Goal: Use online tool/utility: Utilize a website feature to perform a specific function

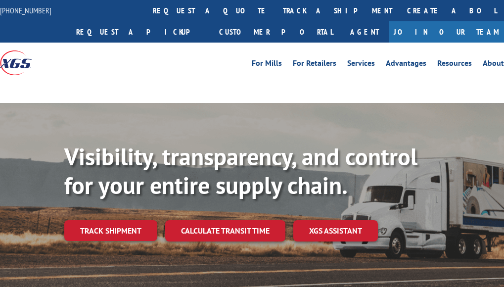
click at [246, 233] on div "Visibility, transparency, and control for your entire supply chain. Track shipm…" at bounding box center [283, 211] width 439 height 138
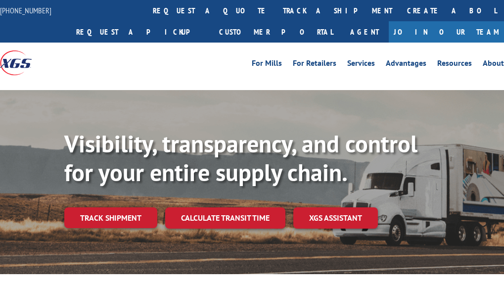
drag, startPoint x: 236, startPoint y: 218, endPoint x: 244, endPoint y: 219, distance: 7.4
click at [237, 218] on link "Calculate transit time" at bounding box center [225, 217] width 120 height 21
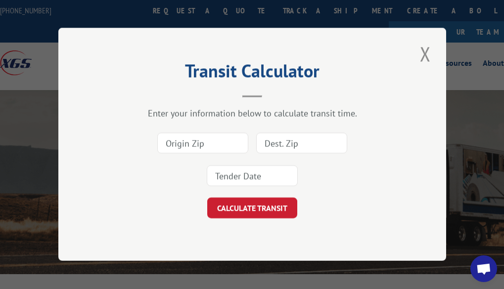
click at [229, 142] on input at bounding box center [202, 143] width 91 height 21
type input "30720"
type input "90248"
click at [250, 171] on input at bounding box center [252, 176] width 91 height 21
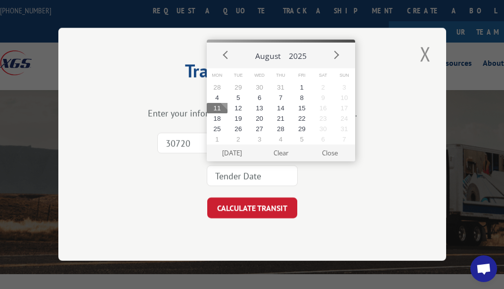
drag, startPoint x: 222, startPoint y: 105, endPoint x: 232, endPoint y: 130, distance: 27.1
click at [222, 106] on button "11" at bounding box center [217, 108] width 21 height 10
type input "[DATE]"
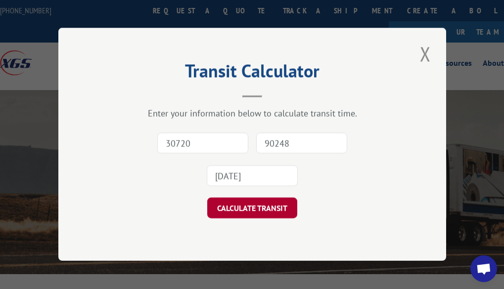
click at [234, 207] on button "CALCULATE TRANSIT" at bounding box center [252, 208] width 90 height 21
